Goal: Find specific page/section: Find specific page/section

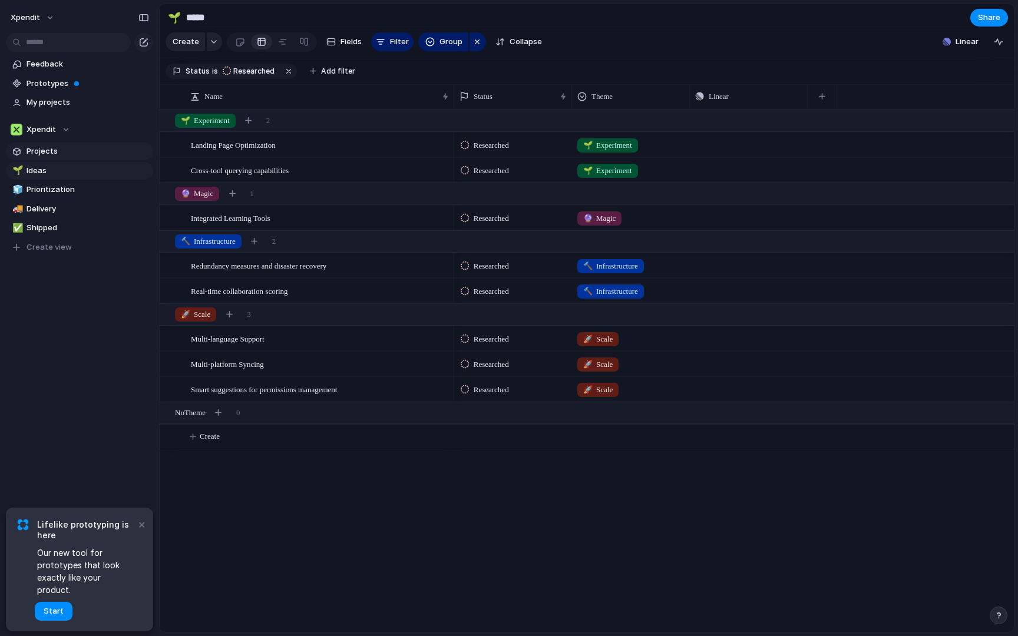
click at [51, 153] on span "Projects" at bounding box center [88, 152] width 123 height 12
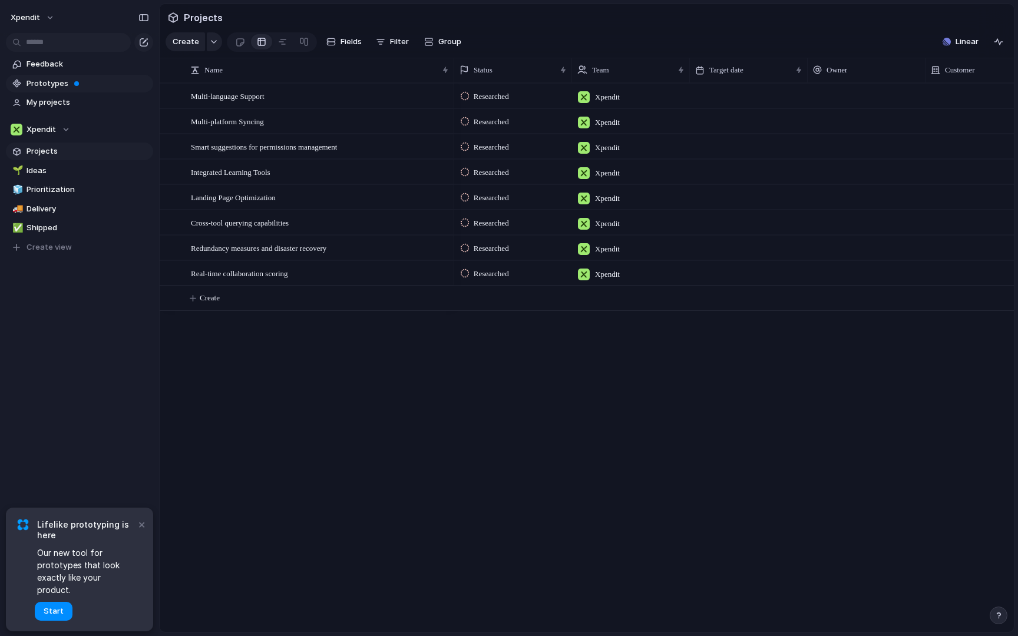
click at [89, 83] on span "Prototypes" at bounding box center [88, 84] width 123 height 12
click at [141, 531] on button "×" at bounding box center [141, 524] width 14 height 14
